Goal: Task Accomplishment & Management: Use online tool/utility

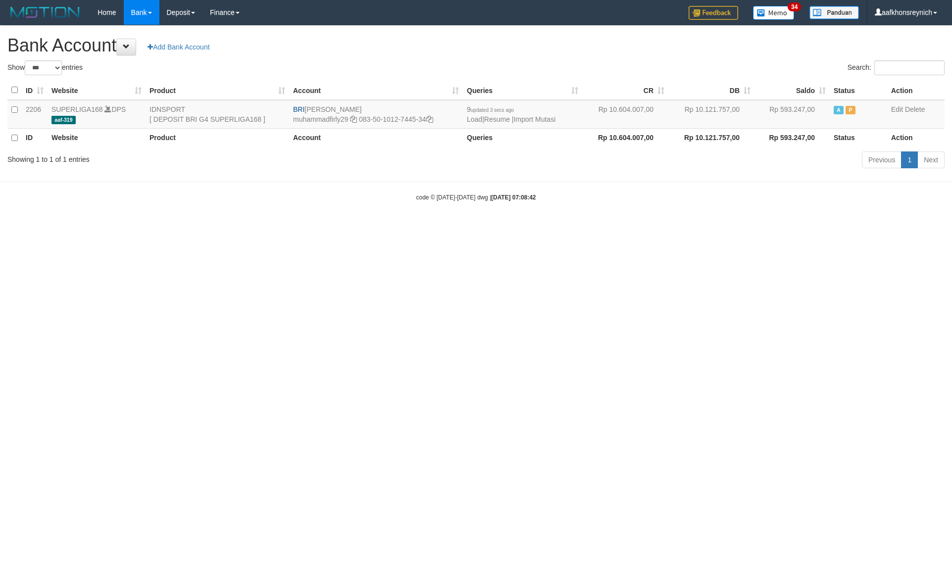
select select "***"
drag, startPoint x: 306, startPoint y: 109, endPoint x: 369, endPoint y: 107, distance: 63.9
click at [369, 107] on td "BRI [PERSON_NAME] muhammadfirly29 083-50-1012-7445-34" at bounding box center [376, 114] width 174 height 29
copy td "[PERSON_NAME]"
drag, startPoint x: 430, startPoint y: 120, endPoint x: 440, endPoint y: 128, distance: 12.7
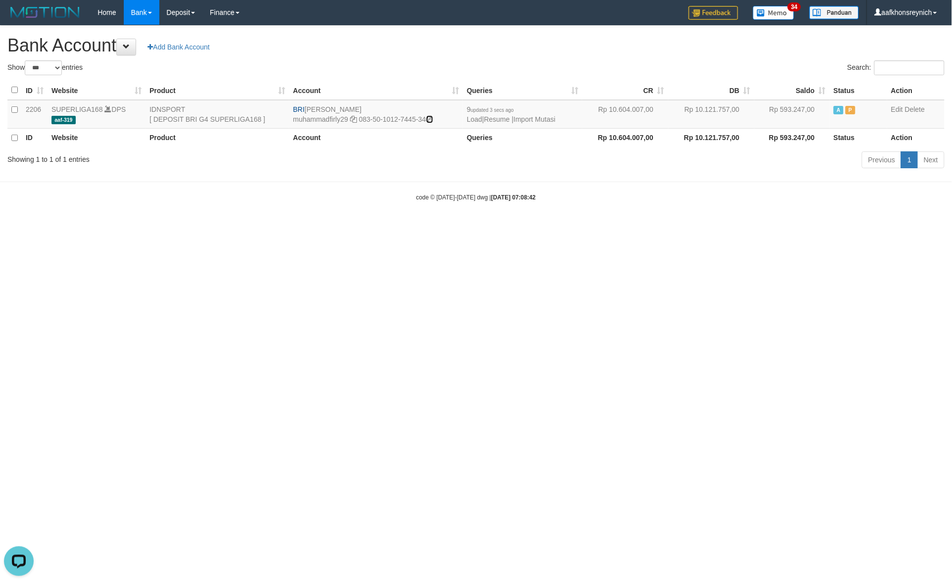
click at [430, 120] on icon at bounding box center [429, 119] width 7 height 7
copy td "[PERSON_NAME]"
click at [540, 120] on link "Import Mutasi" at bounding box center [535, 119] width 42 height 8
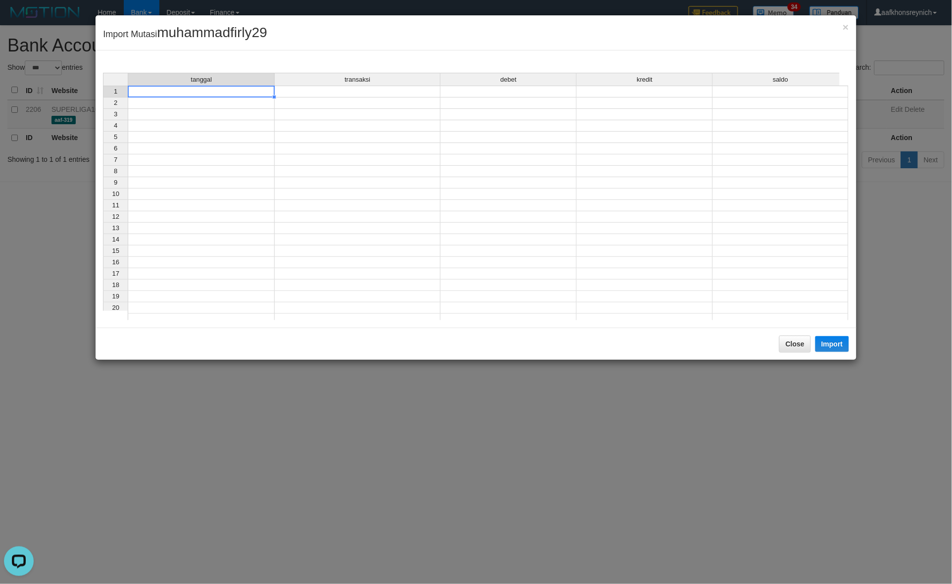
click at [254, 89] on td at bounding box center [201, 92] width 147 height 12
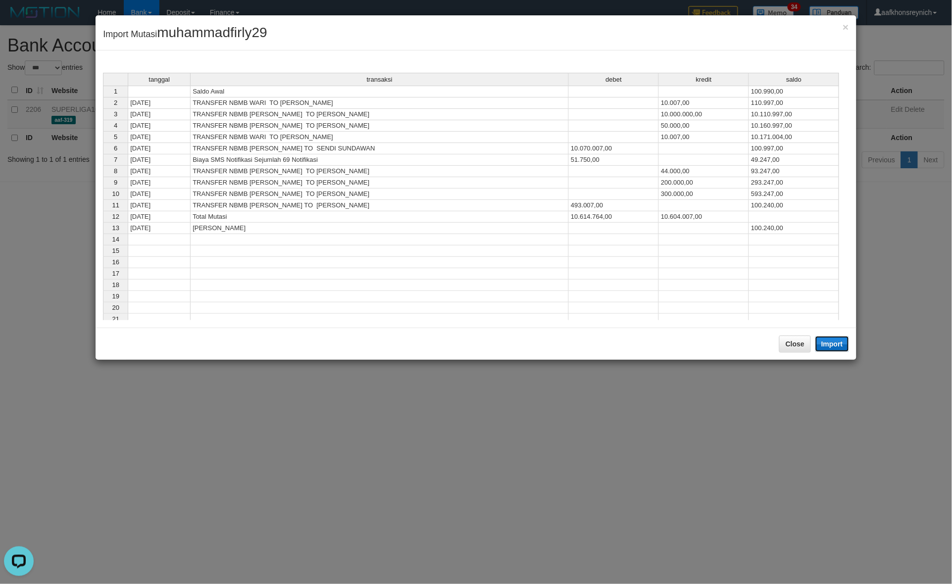
click at [838, 343] on button "Import" at bounding box center [833, 344] width 34 height 16
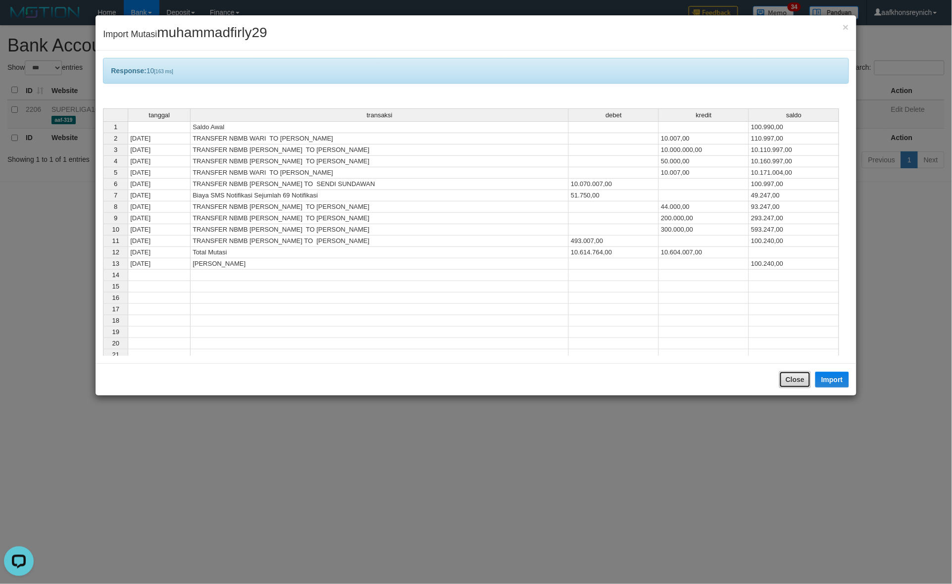
click at [798, 380] on button "Close" at bounding box center [795, 379] width 32 height 17
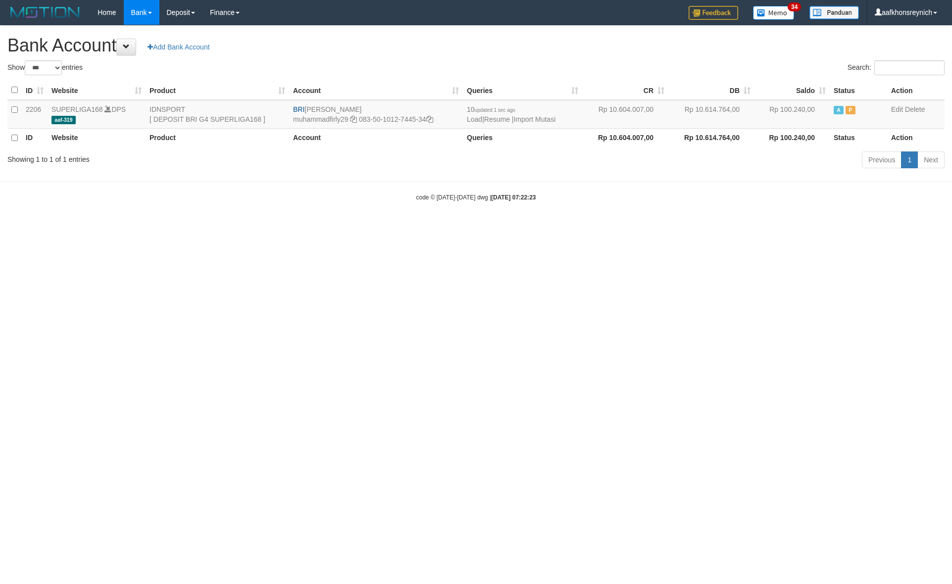
select select "***"
